Goal: Task Accomplishment & Management: Manage account settings

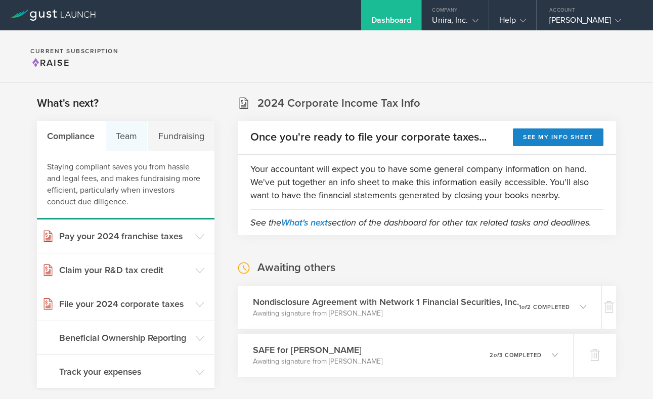
click at [132, 137] on div "Team" at bounding box center [127, 136] width 42 height 30
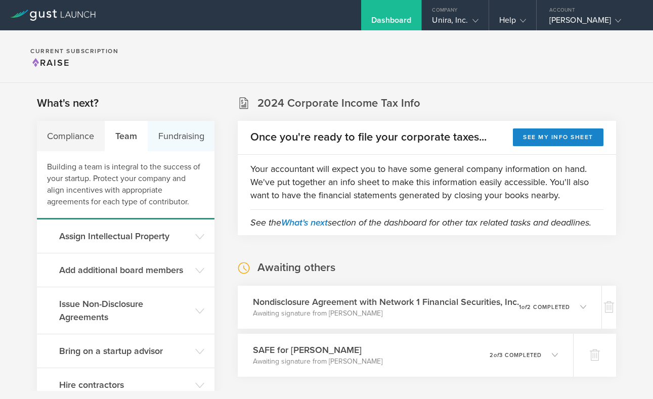
click at [176, 138] on div "Fundraising" at bounding box center [181, 136] width 67 height 30
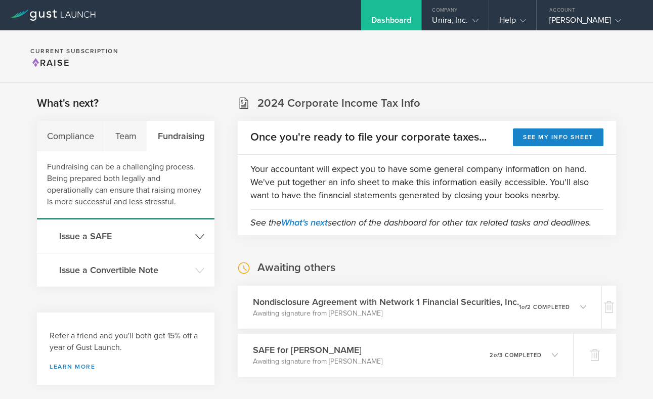
click at [150, 238] on h3 "Issue a SAFE" at bounding box center [124, 236] width 131 height 13
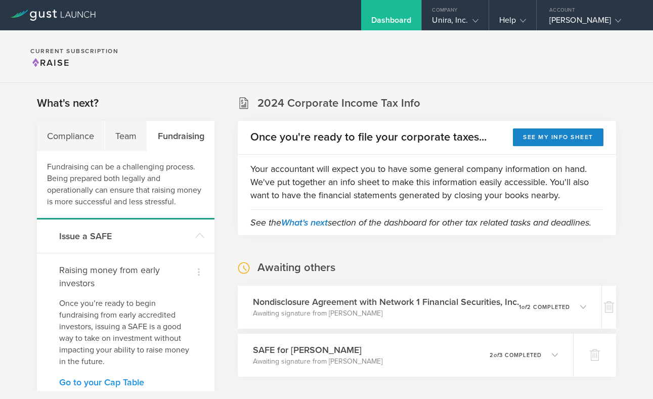
click at [113, 384] on link "Go to your Cap Table" at bounding box center [125, 382] width 133 height 9
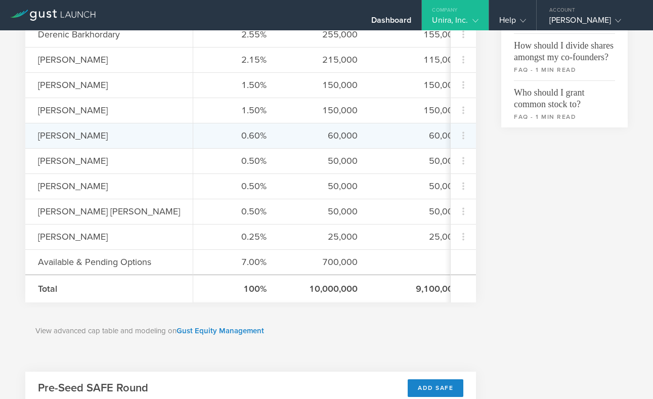
scroll to position [498, 0]
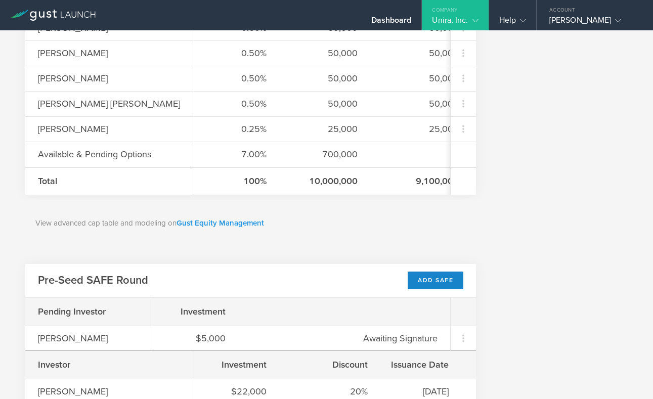
click at [214, 228] on link "Gust Equity Management" at bounding box center [221, 223] width 88 height 9
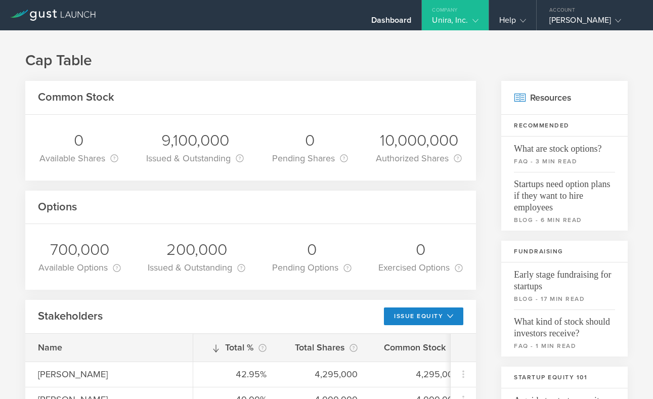
scroll to position [0, 0]
click at [384, 23] on div "Dashboard" at bounding box center [391, 22] width 40 height 15
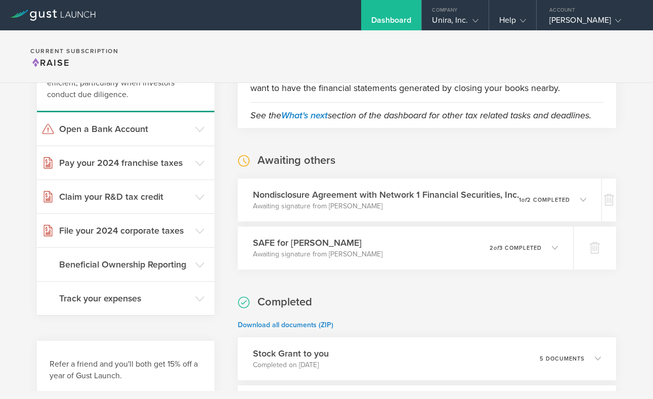
scroll to position [116, 0]
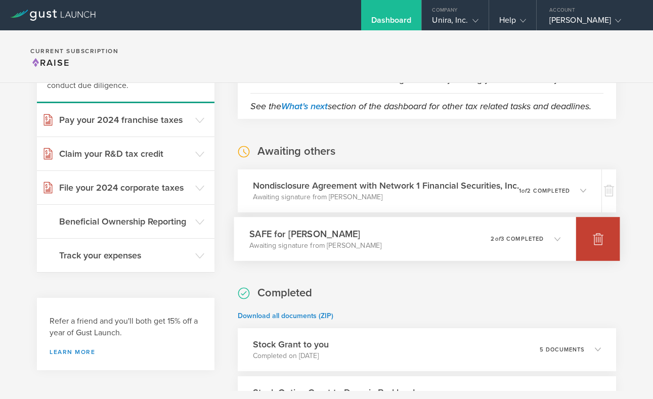
click at [599, 240] on icon at bounding box center [598, 240] width 11 height 10
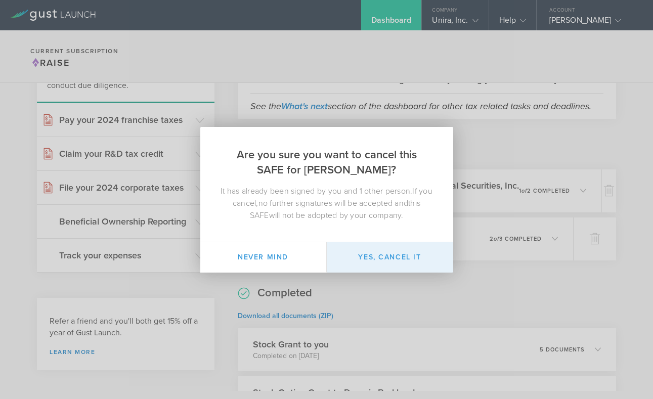
click at [393, 258] on button "Yes, cancel it" at bounding box center [390, 257] width 126 height 30
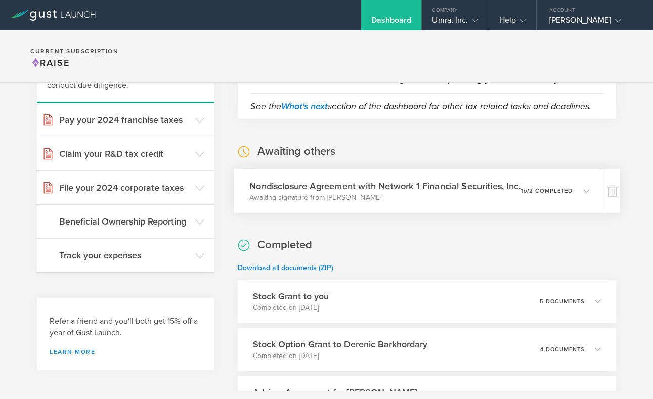
click at [589, 193] on icon at bounding box center [586, 191] width 6 height 6
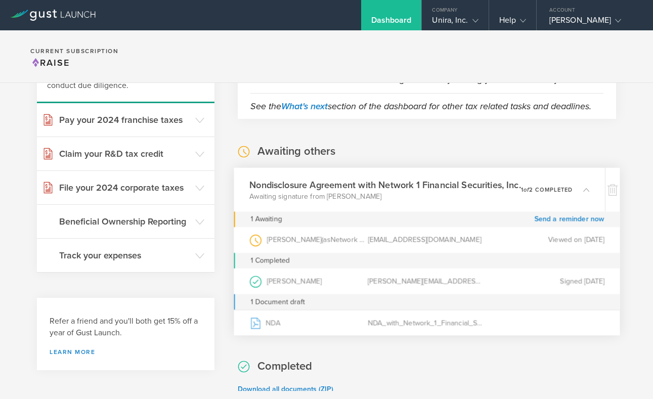
click at [589, 192] on icon at bounding box center [586, 189] width 6 height 6
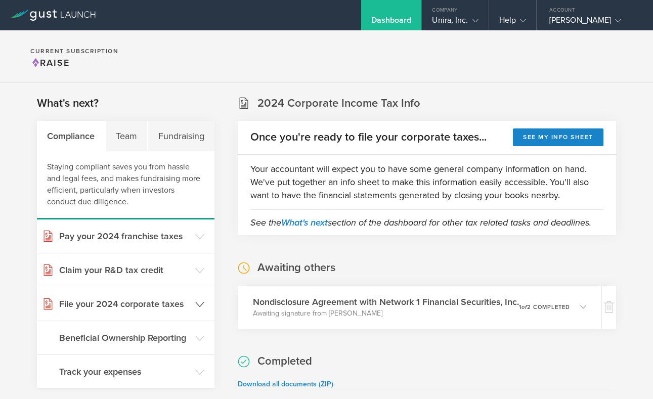
scroll to position [1, 0]
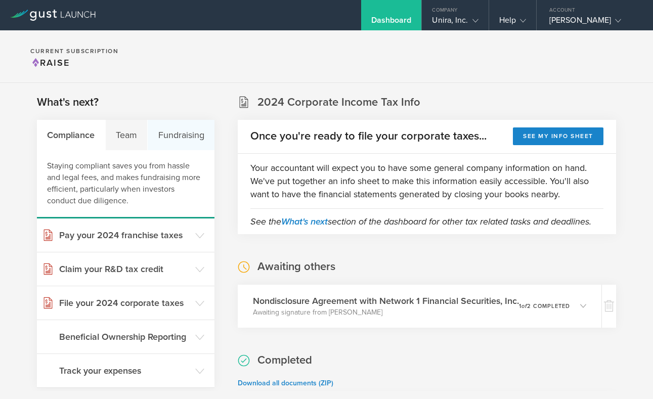
click at [191, 134] on div "Fundraising" at bounding box center [181, 135] width 67 height 30
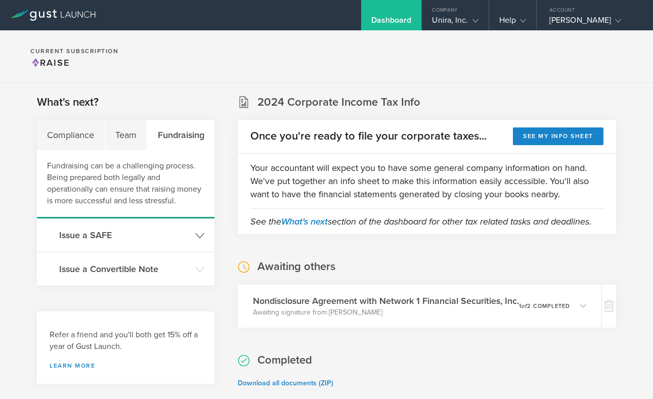
click at [98, 236] on h3 "Issue a SAFE" at bounding box center [124, 235] width 131 height 13
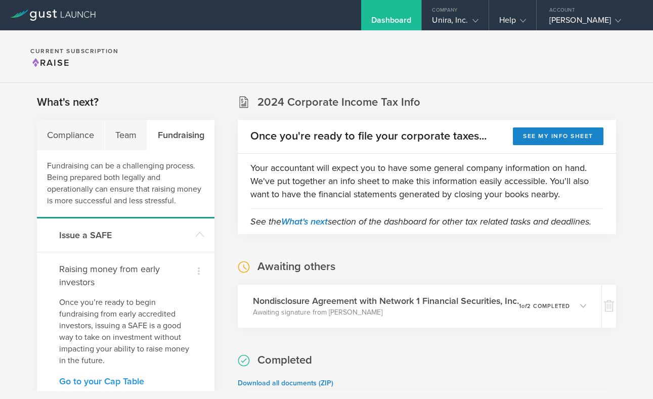
click at [97, 379] on link "Go to your Cap Table" at bounding box center [125, 381] width 133 height 9
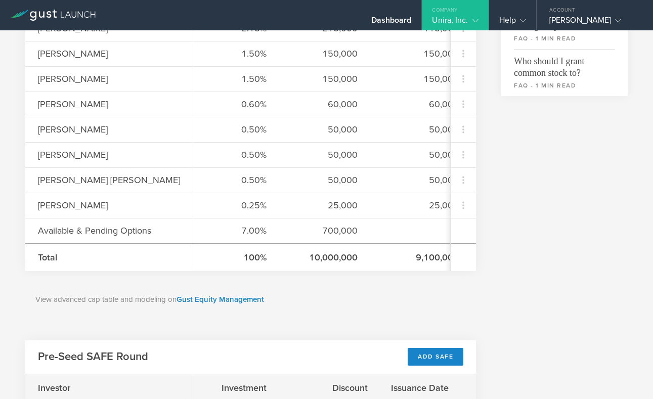
scroll to position [420, 0]
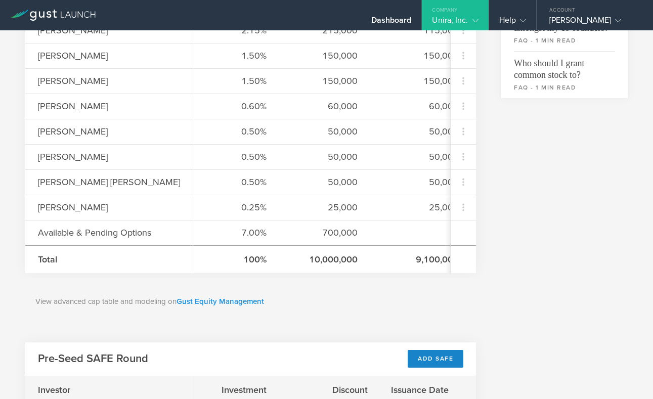
click at [254, 306] on link "Gust Equity Management" at bounding box center [221, 301] width 88 height 9
